Goal: Book appointment/travel/reservation

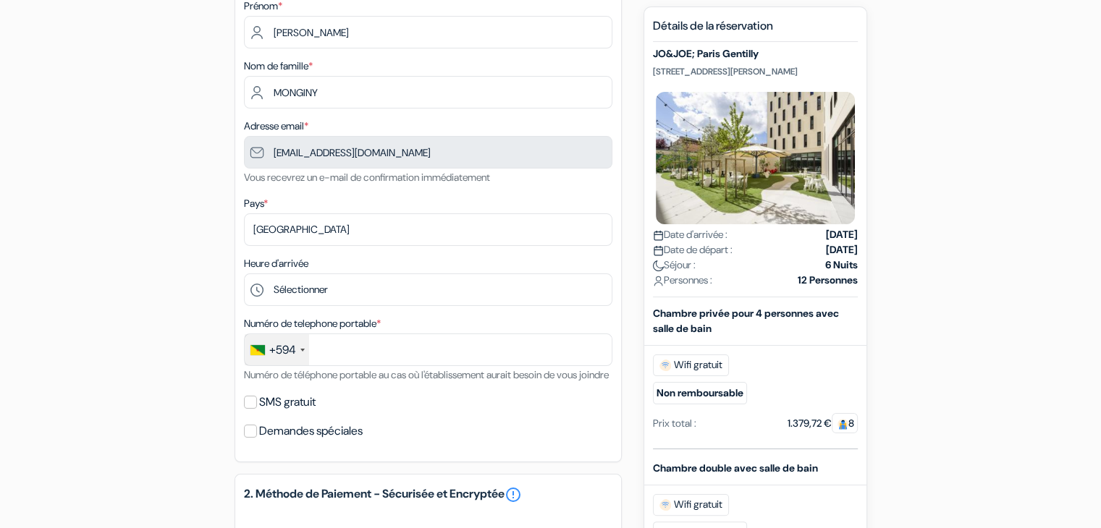
scroll to position [217, 0]
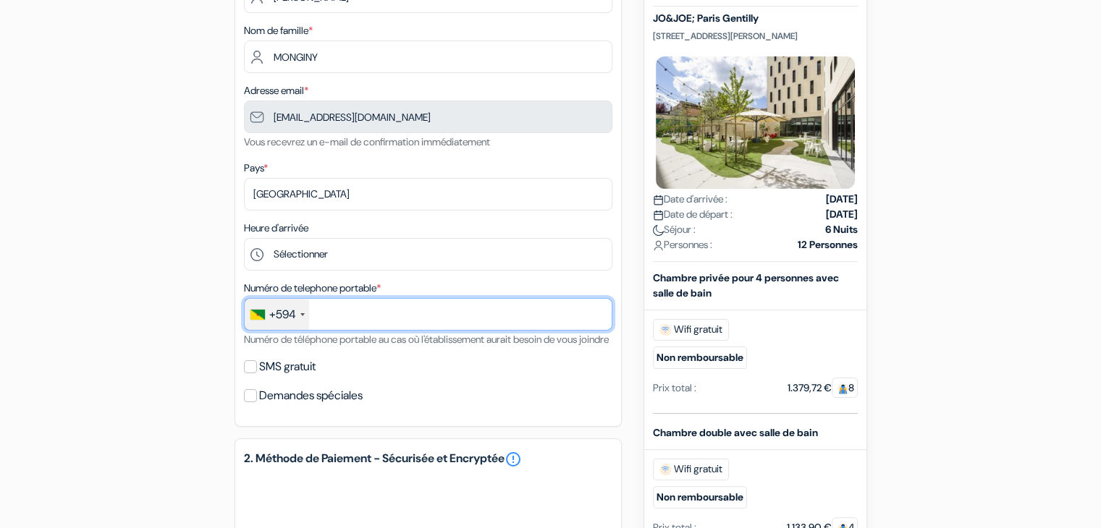
click at [352, 325] on input "text" at bounding box center [428, 314] width 368 height 33
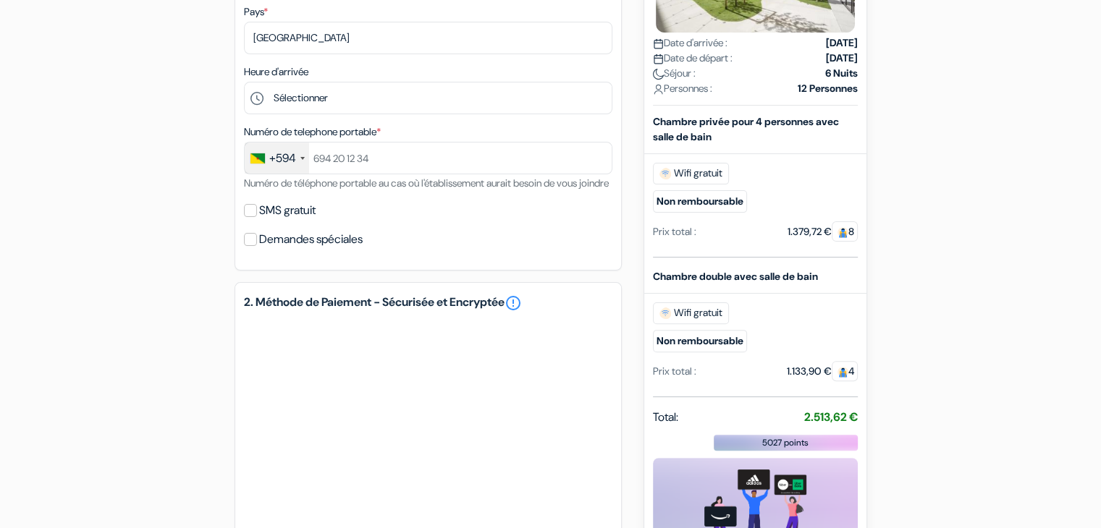
scroll to position [290, 0]
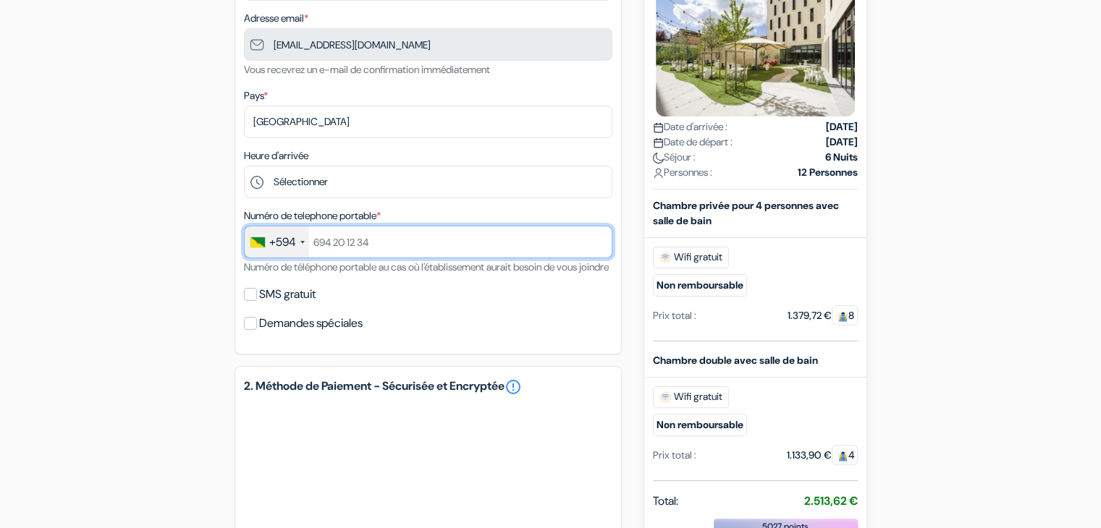
click at [373, 234] on input "text" at bounding box center [428, 242] width 368 height 33
type input "-"
type input "694034265"
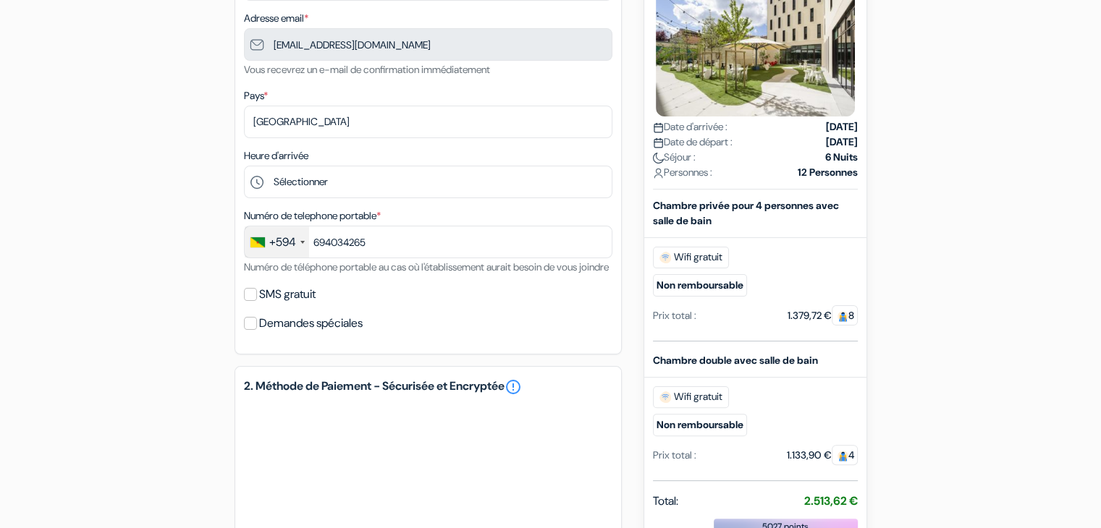
click at [259, 305] on label "SMS gratuit" at bounding box center [287, 294] width 56 height 20
click at [257, 301] on input "SMS gratuit" at bounding box center [250, 294] width 13 height 13
checkbox input "true"
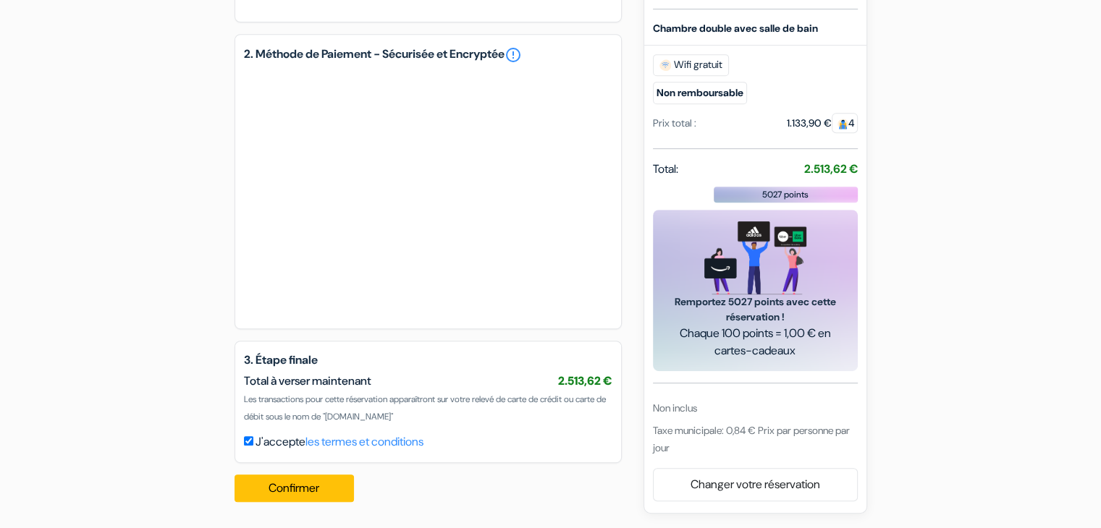
scroll to position [680, 0]
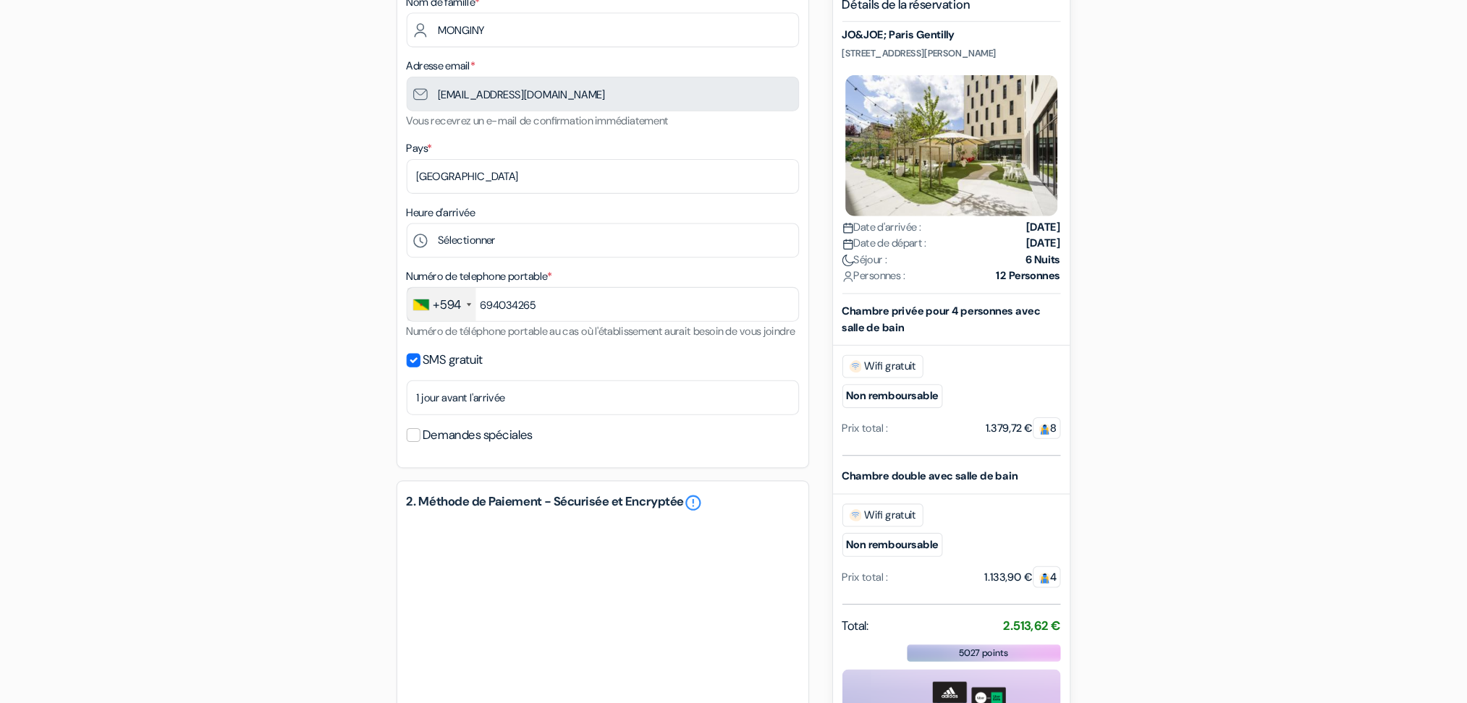
scroll to position [246, 0]
